Goal: Task Accomplishment & Management: Complete application form

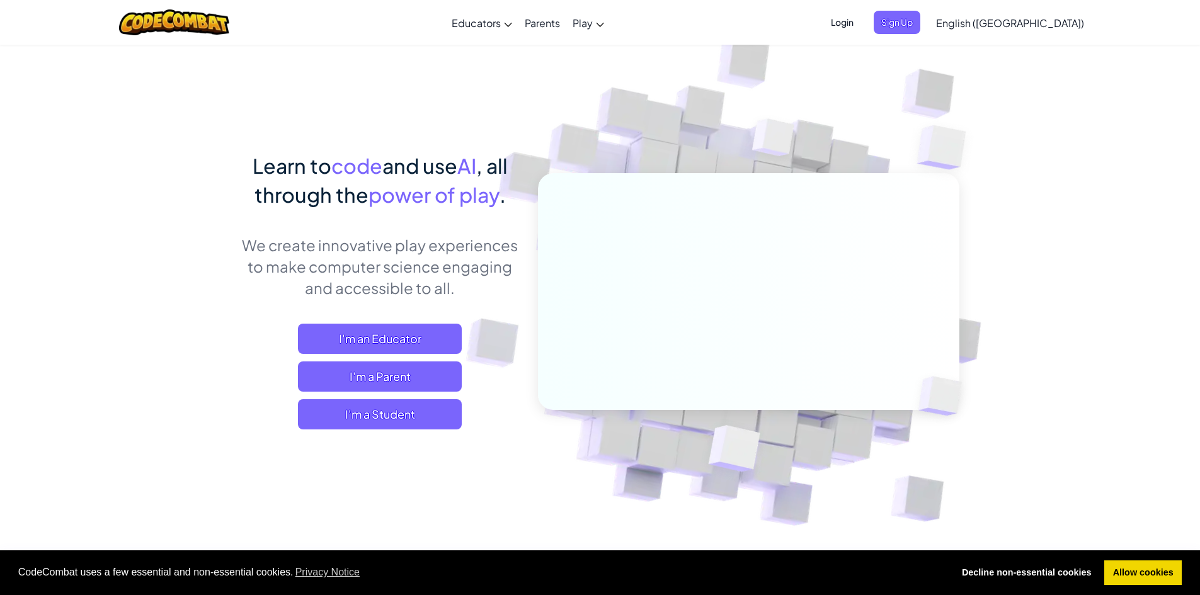
drag, startPoint x: 0, startPoint y: 0, endPoint x: 314, endPoint y: 160, distance: 352.1
click at [314, 160] on span "Learn to" at bounding box center [292, 165] width 79 height 25
click at [861, 20] on span "Login" at bounding box center [842, 22] width 38 height 23
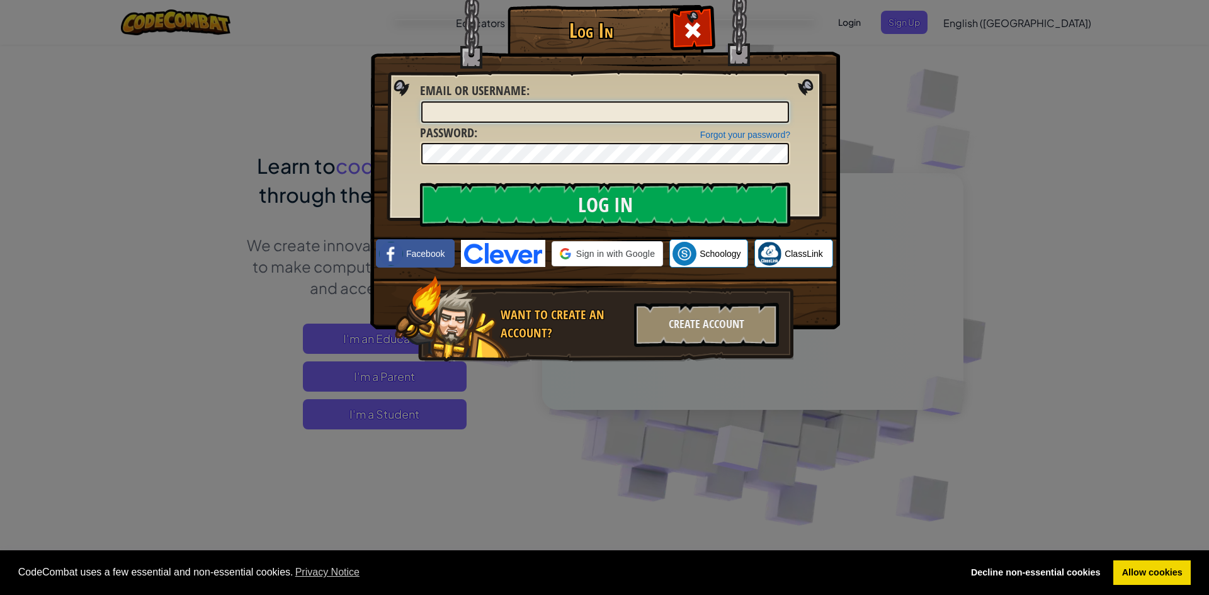
drag, startPoint x: 506, startPoint y: 115, endPoint x: 181, endPoint y: 121, distance: 325.7
click at [171, 120] on div "Log In Unknown Error Email or Username : Forgot your password? Password : Log I…" at bounding box center [604, 297] width 1209 height 595
type input "[EMAIL_ADDRESS][DOMAIN_NAME]"
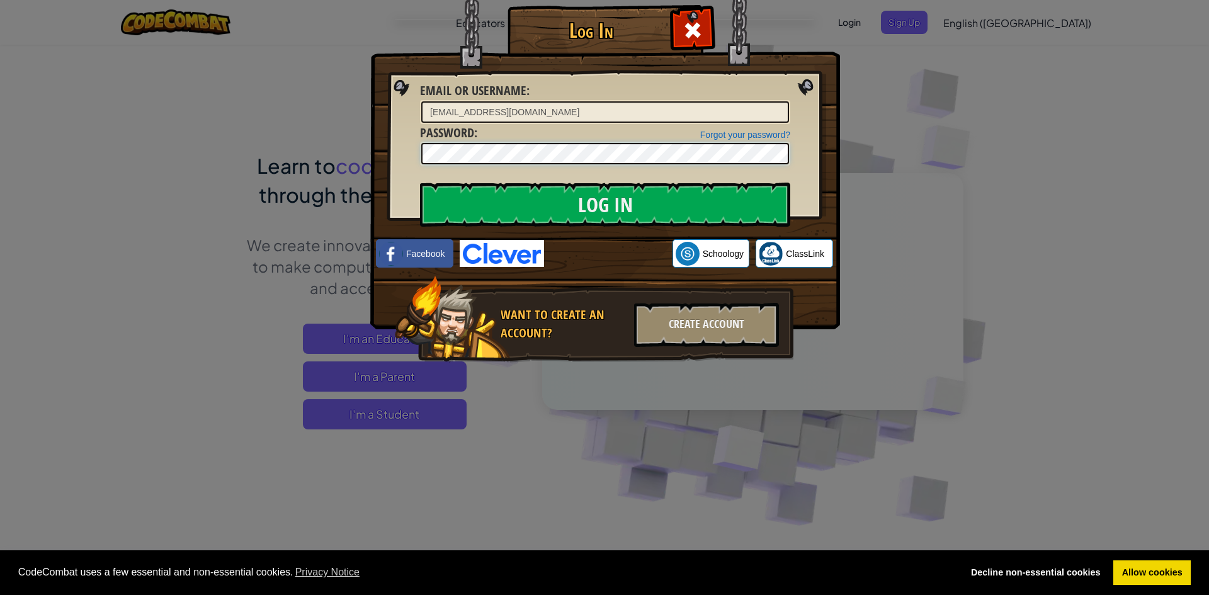
click at [420, 183] on input "Log In" at bounding box center [605, 205] width 370 height 44
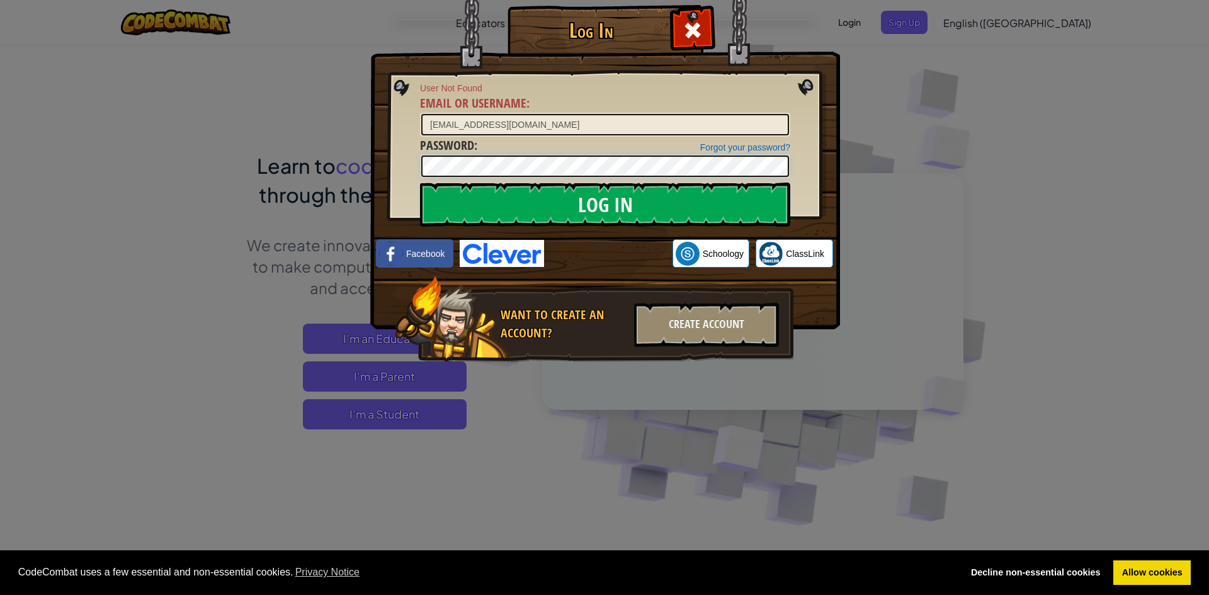
click at [395, 176] on div "Log In User Not Found Email or Username : [EMAIL_ADDRESS][DOMAIN_NAME] Forgot y…" at bounding box center [604, 202] width 419 height 367
click at [810, 38] on img at bounding box center [605, 146] width 470 height 367
click at [701, 17] on div at bounding box center [693, 29] width 40 height 40
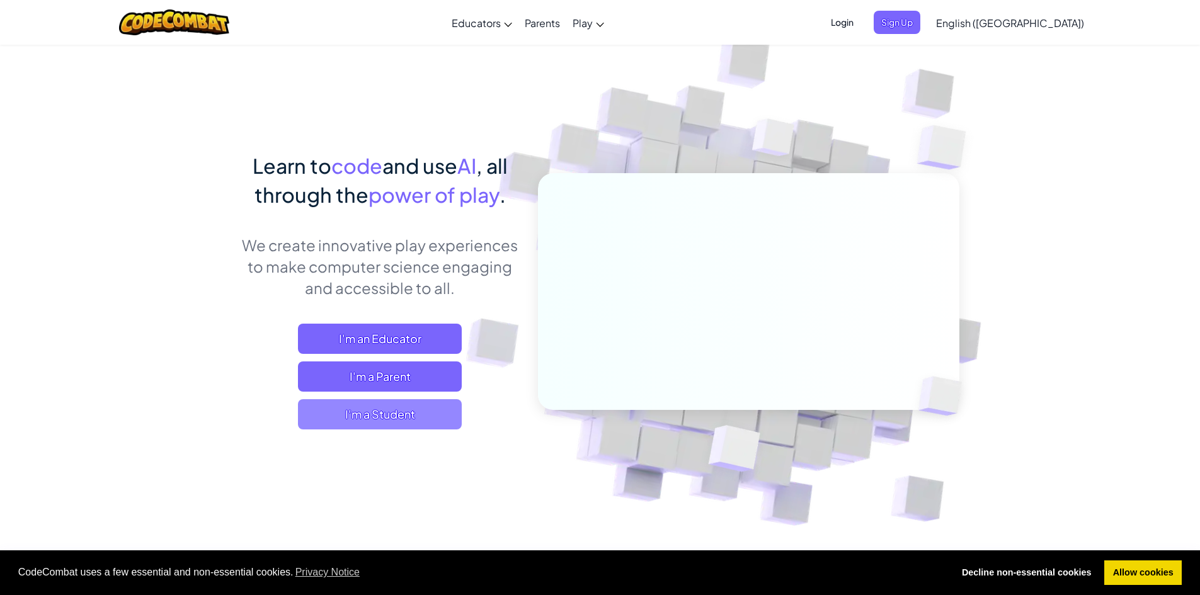
click at [410, 408] on span "I'm a Student" at bounding box center [380, 414] width 164 height 30
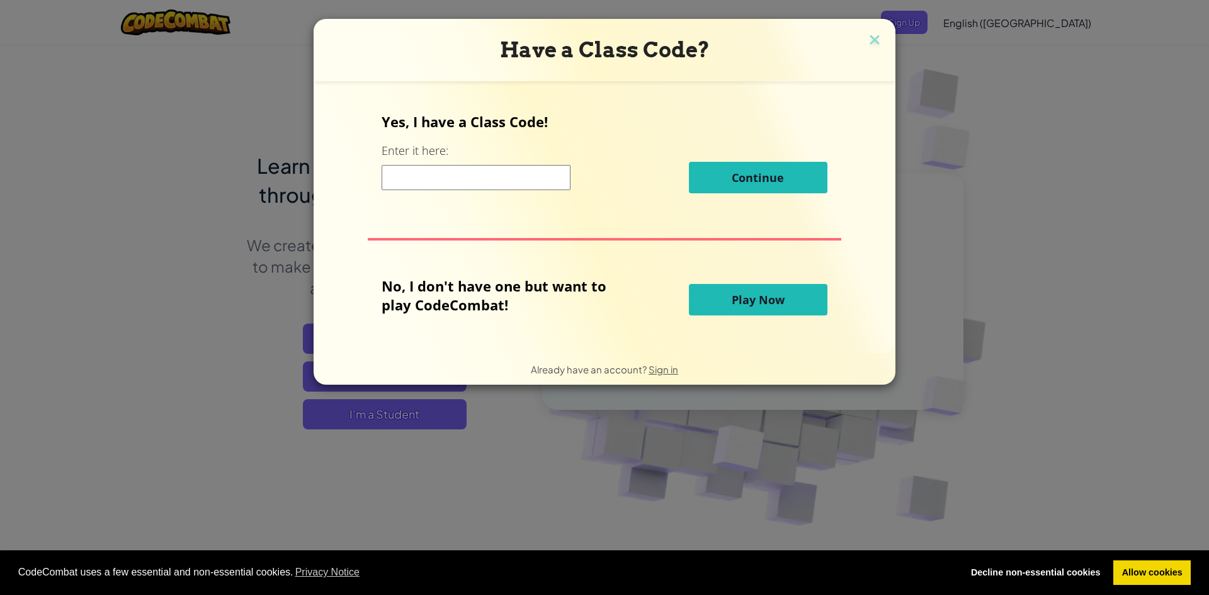
click at [455, 176] on input at bounding box center [476, 177] width 189 height 25
type input "SpeedSingTop"
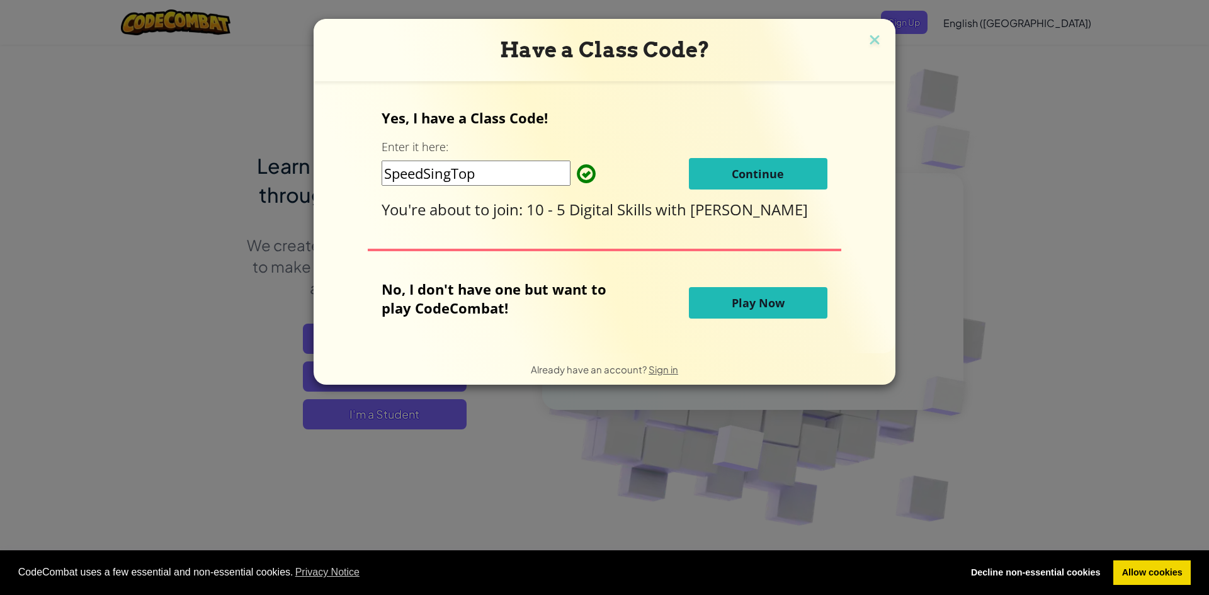
click at [751, 168] on span "Continue" at bounding box center [758, 173] width 52 height 15
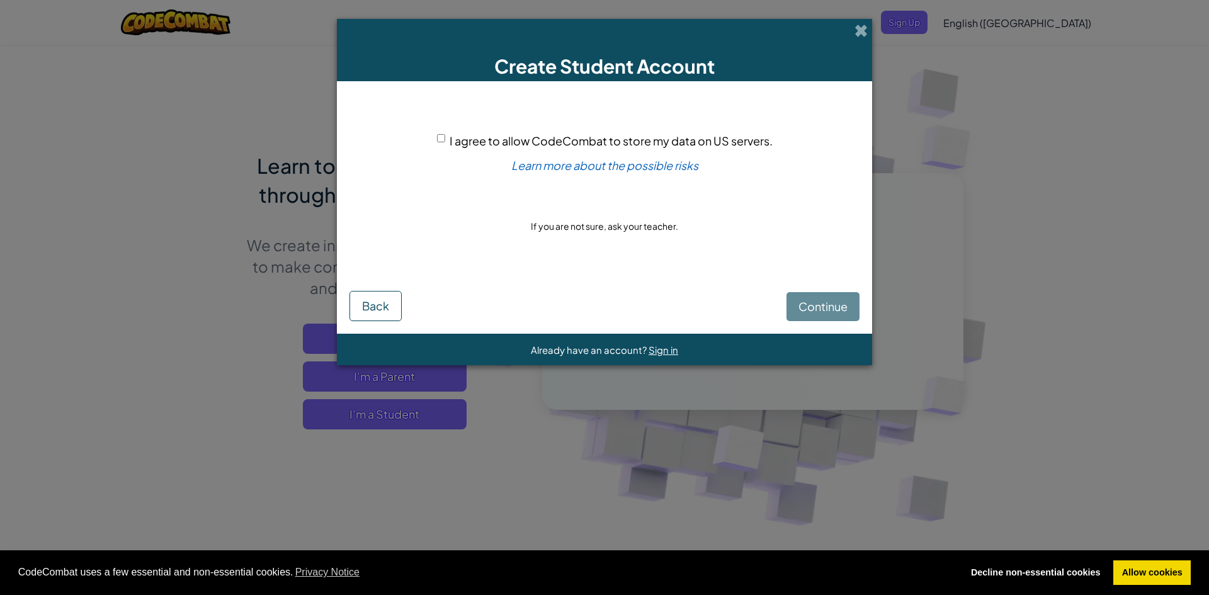
click at [440, 139] on input "I agree to allow CodeCombat to store my data on US servers." at bounding box center [441, 138] width 8 height 8
checkbox input "true"
click at [792, 312] on button "Continue" at bounding box center [823, 306] width 73 height 29
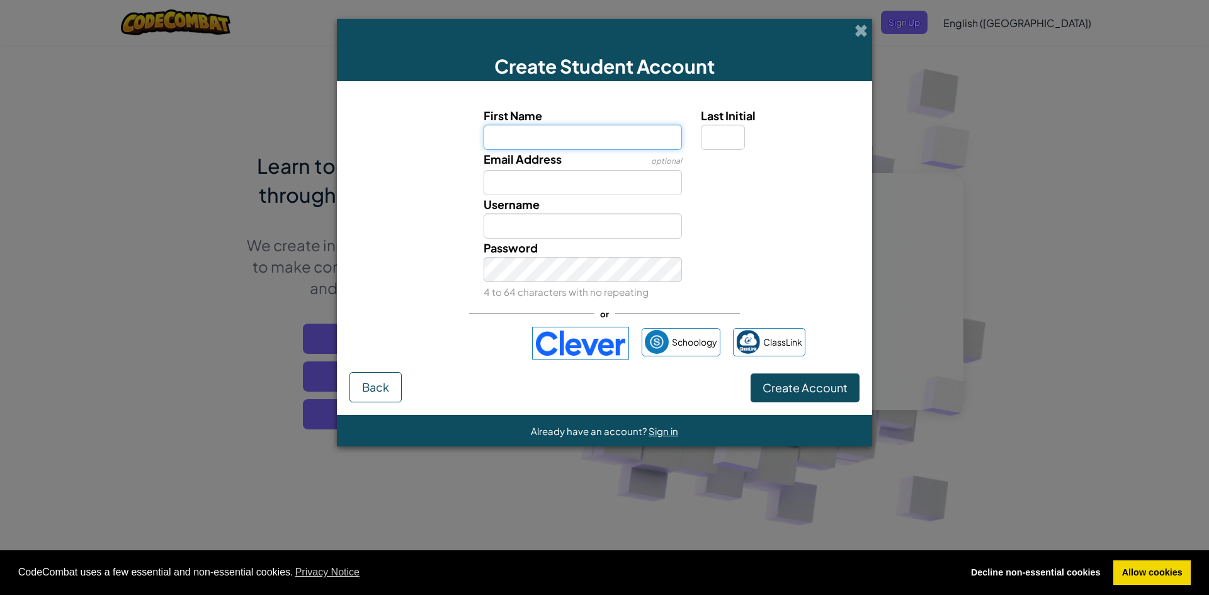
click at [632, 137] on input "First Name" at bounding box center [583, 137] width 199 height 25
type input "ciaran"
type input "Ciaran"
click at [718, 129] on input "Last Initial" at bounding box center [723, 137] width 44 height 25
type input "n"
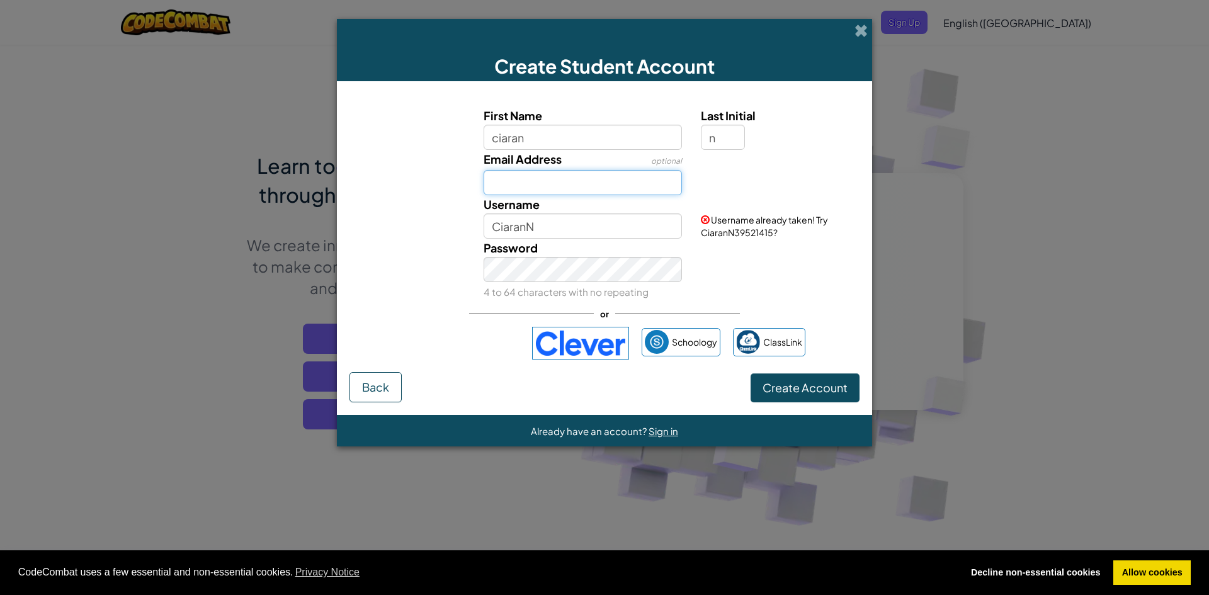
click at [596, 173] on input "Email Address" at bounding box center [583, 182] width 199 height 25
click at [617, 221] on input "CiaranN" at bounding box center [583, 226] width 199 height 25
click at [609, 256] on div "Password 4 to 64 characters with no repeating" at bounding box center [583, 270] width 218 height 62
click at [615, 227] on input "CiaranN67" at bounding box center [583, 226] width 199 height 25
click at [576, 229] on input "CiaranN67" at bounding box center [583, 226] width 199 height 25
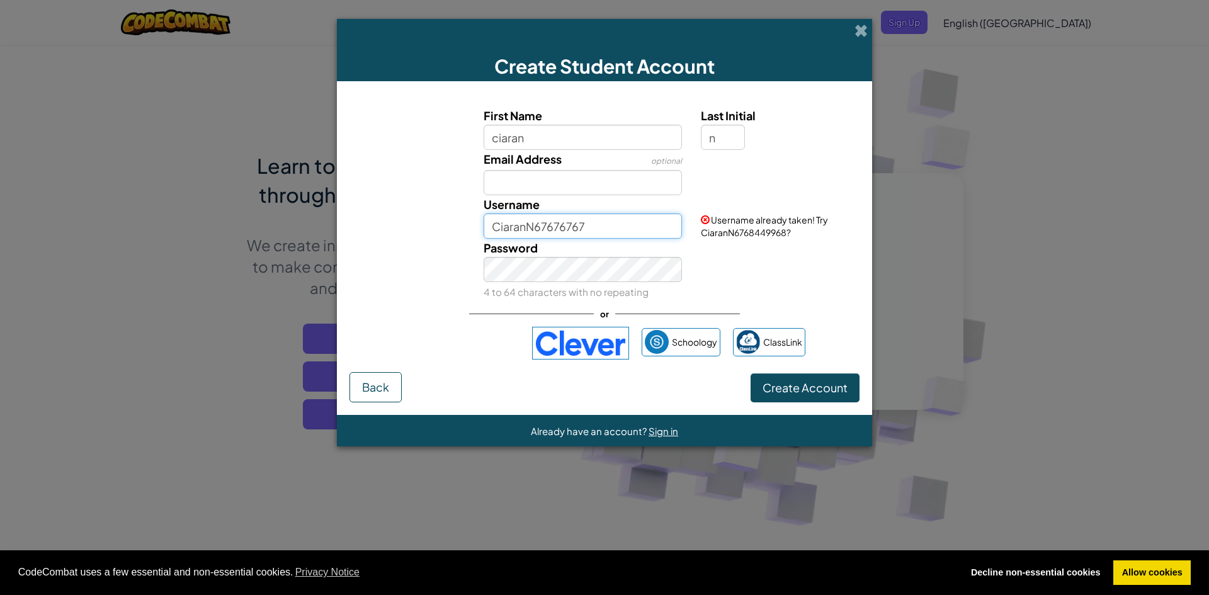
type input "CiaranN67676767"
click at [801, 382] on span "Create Account" at bounding box center [805, 387] width 85 height 14
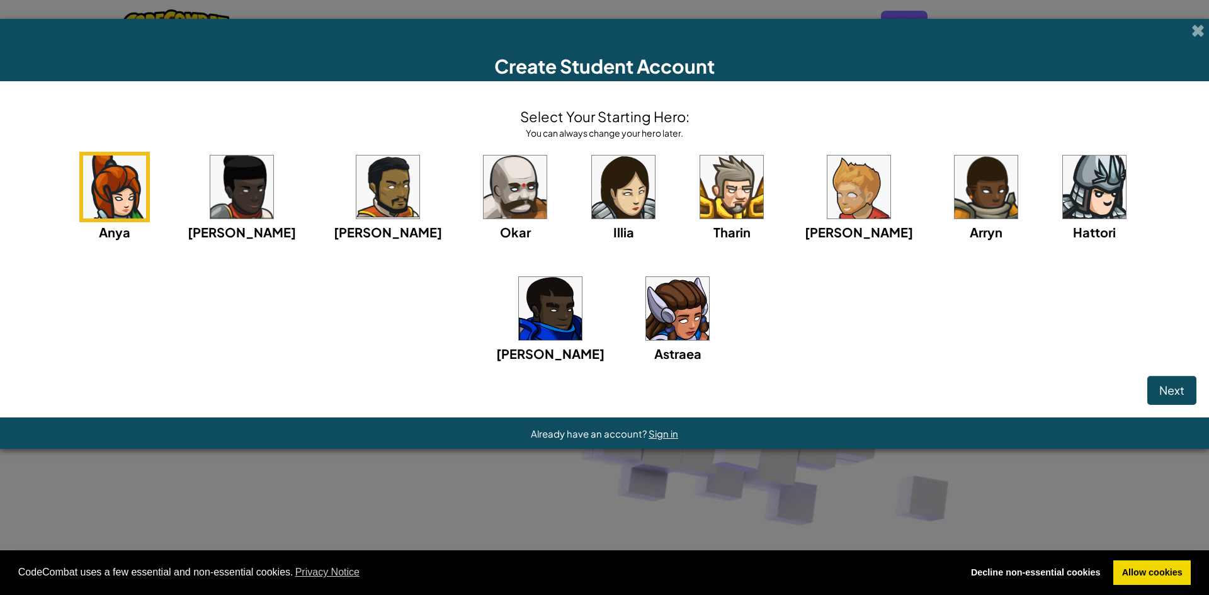
click at [357, 165] on img at bounding box center [388, 187] width 63 height 63
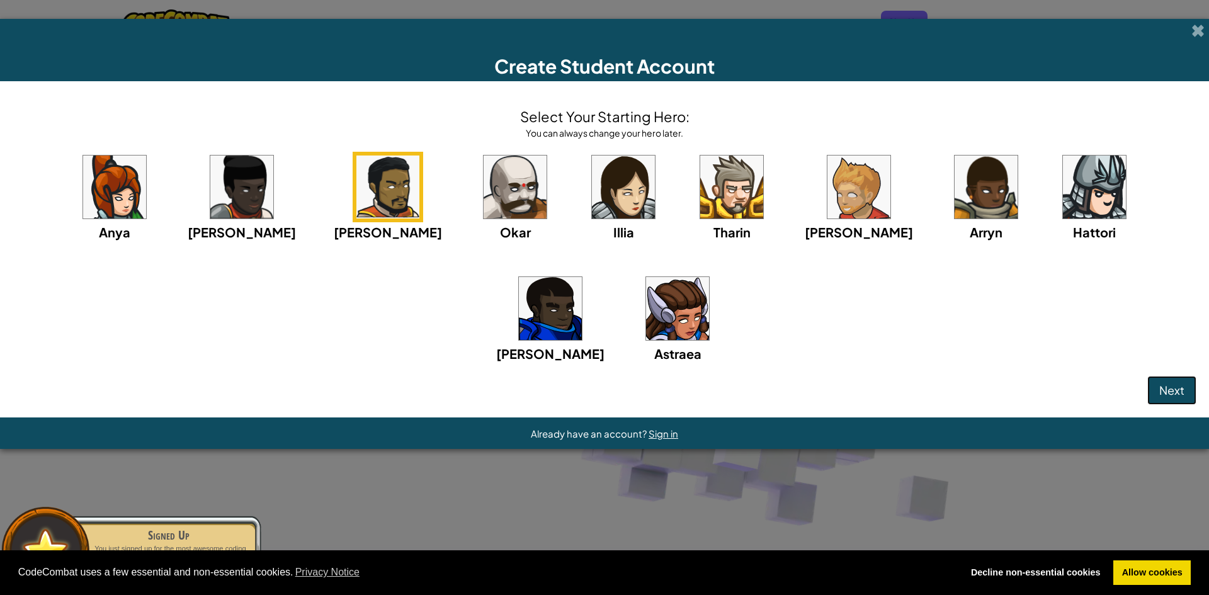
click at [1180, 390] on span "Next" at bounding box center [1172, 390] width 25 height 14
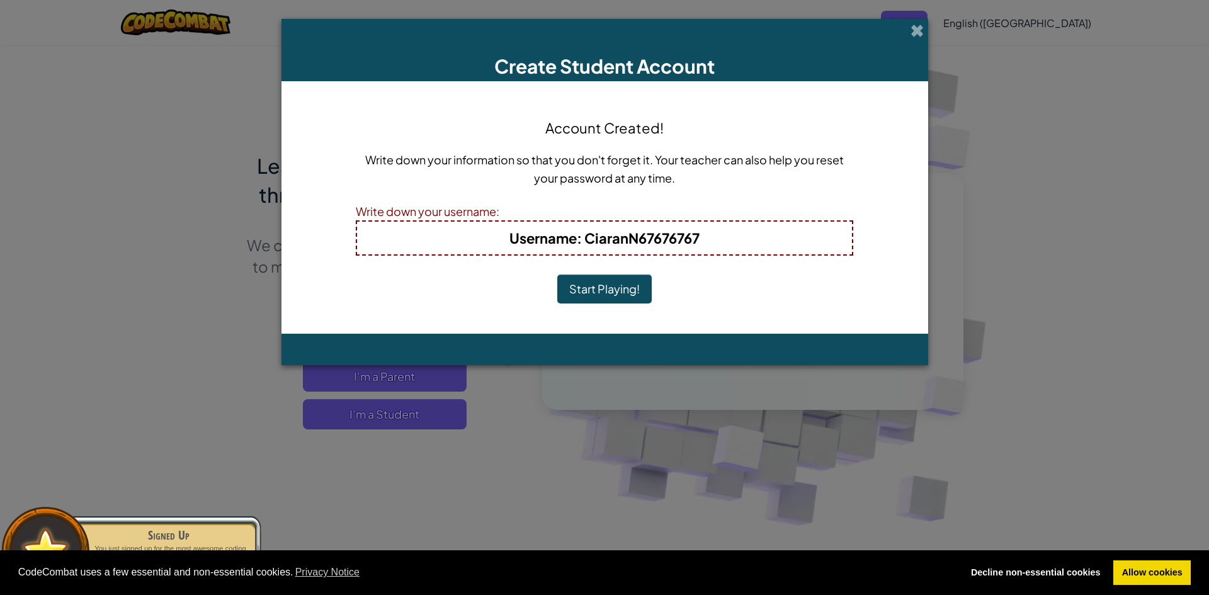
click at [615, 283] on button "Start Playing!" at bounding box center [604, 289] width 94 height 29
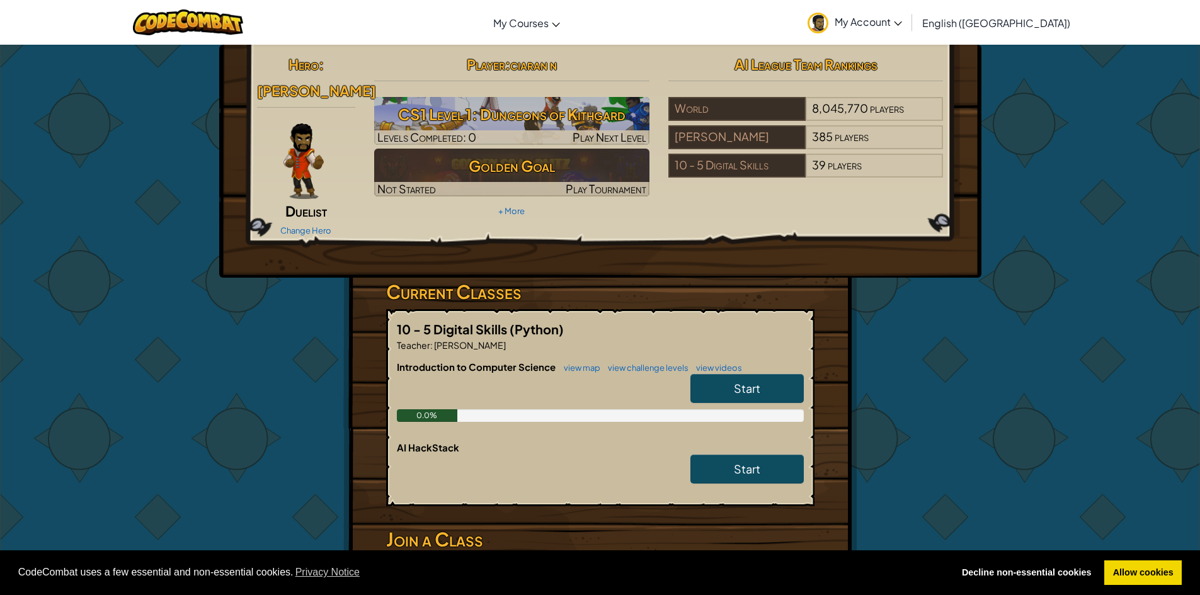
click at [752, 381] on span "Start" at bounding box center [747, 388] width 26 height 14
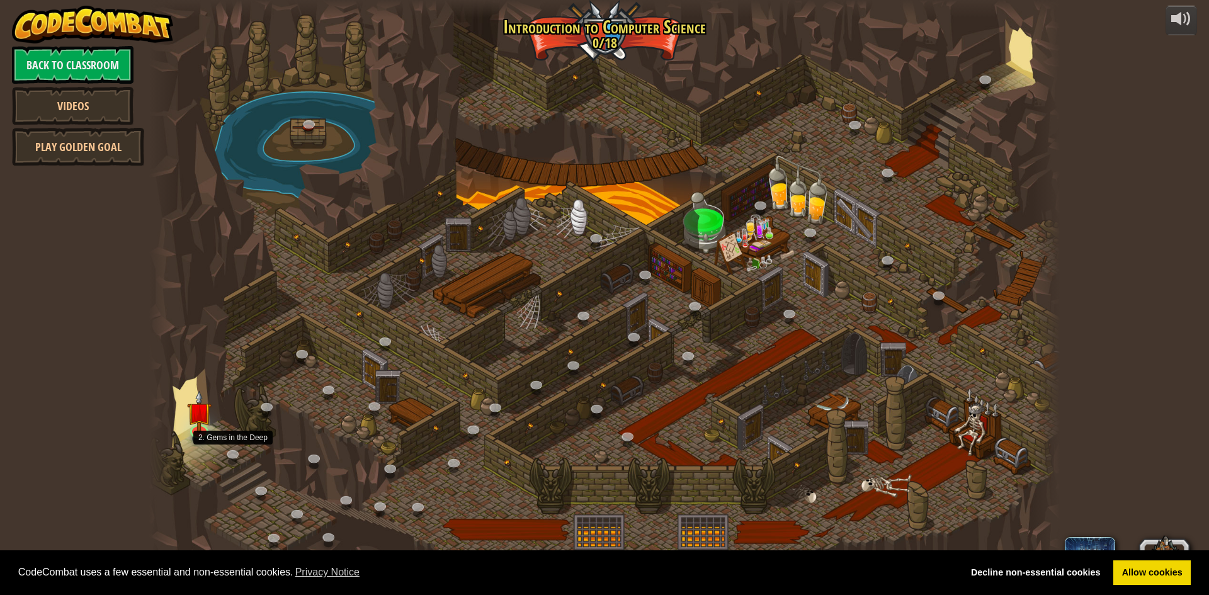
click at [186, 464] on div at bounding box center [604, 297] width 911 height 595
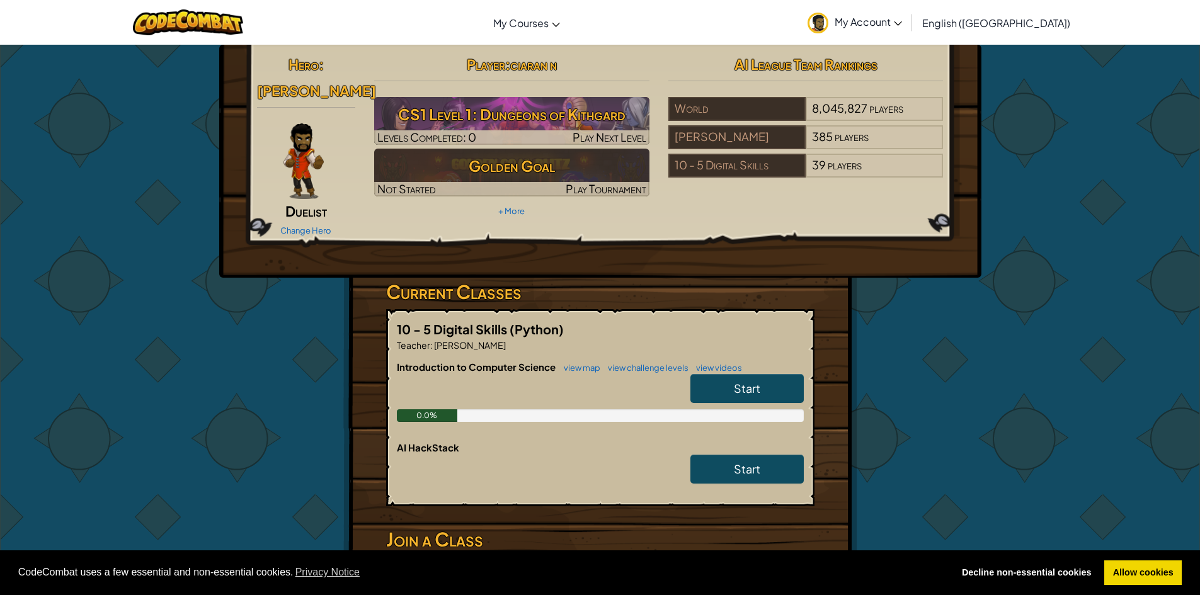
click at [902, 16] on span "My Account" at bounding box center [868, 21] width 67 height 13
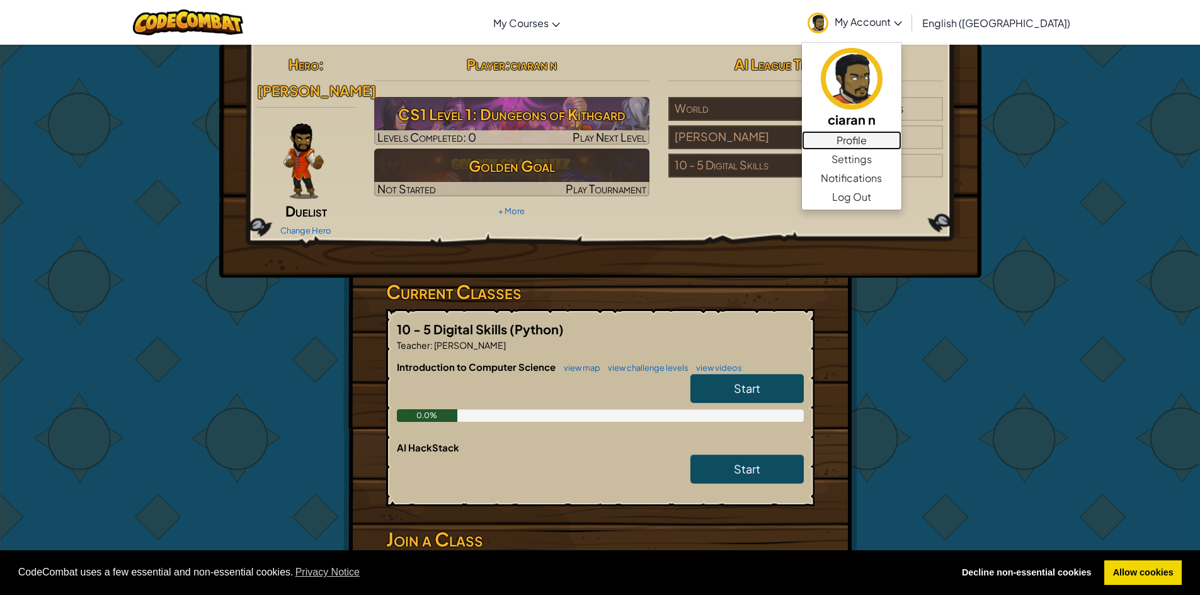
click at [901, 134] on link "Profile" at bounding box center [852, 140] width 100 height 19
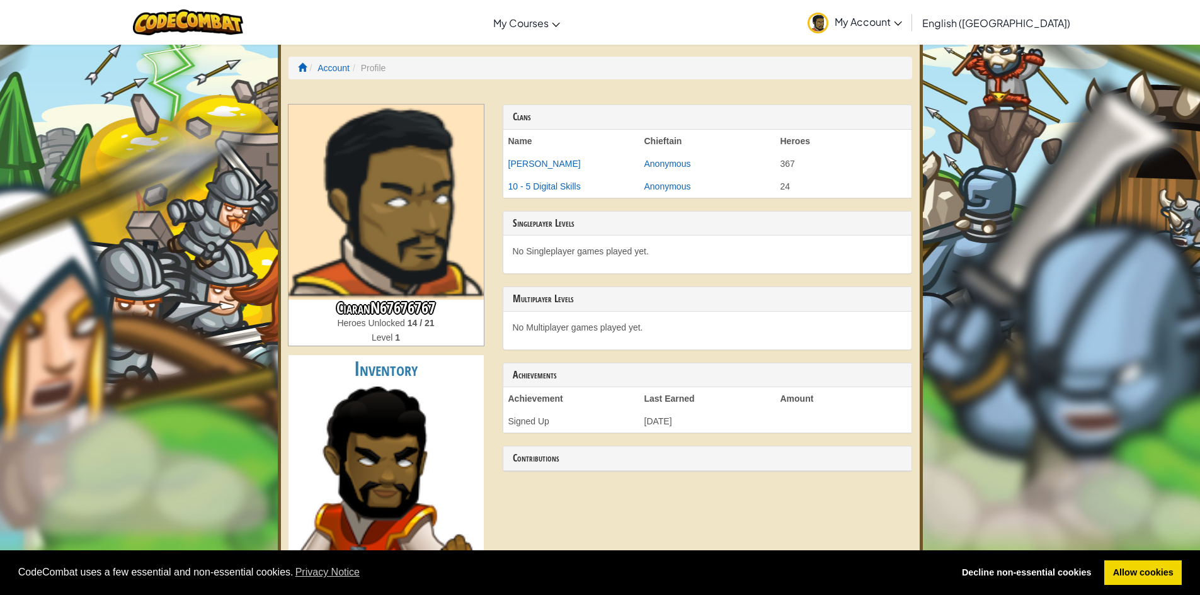
click at [908, 13] on link "My Account" at bounding box center [854, 23] width 107 height 40
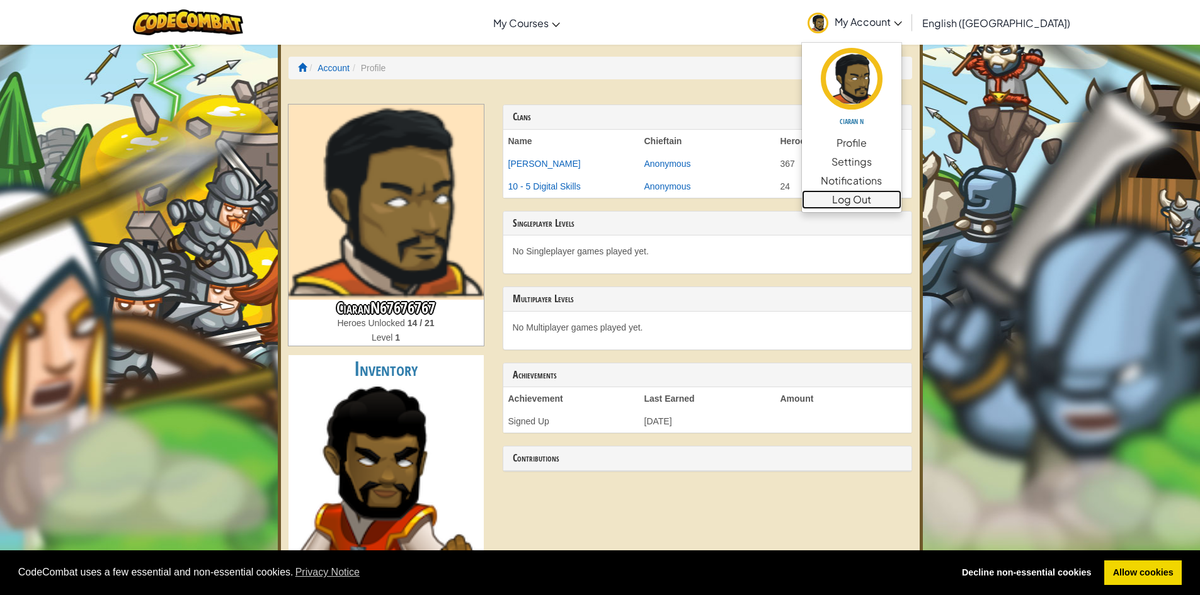
click at [901, 197] on link "Log Out" at bounding box center [852, 199] width 100 height 19
